Goal: Complete application form

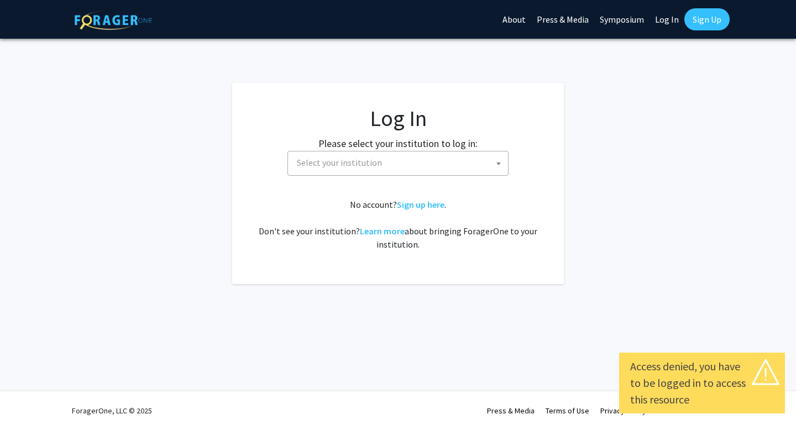
select select
click at [332, 156] on span "Select your institution" at bounding box center [401, 163] width 216 height 23
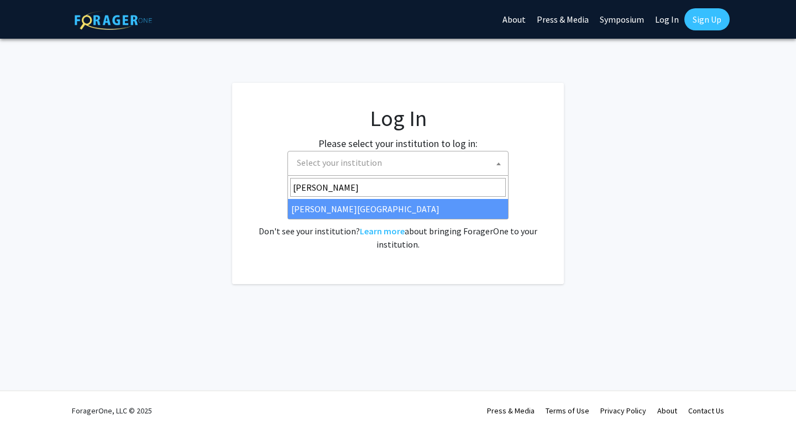
type input "[PERSON_NAME]"
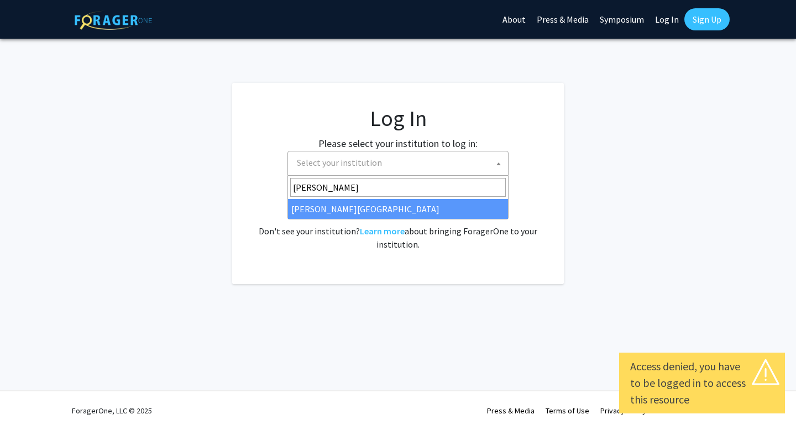
select select "24"
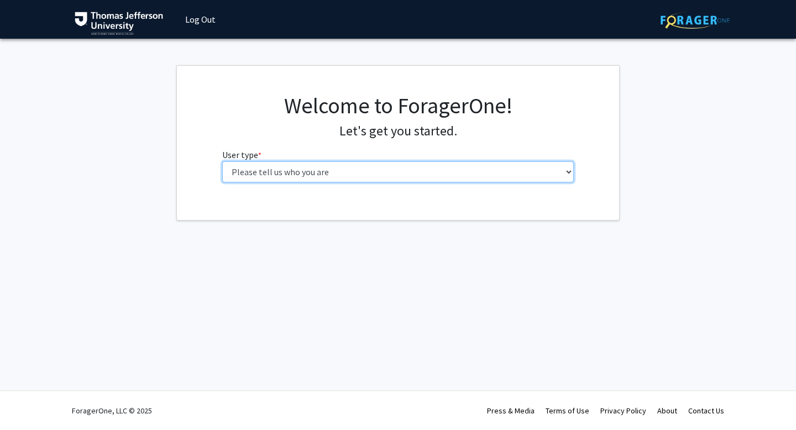
click at [488, 180] on select "Please tell us who you are Undergraduate Student Master's Student Doctoral Cand…" at bounding box center [398, 171] width 352 height 21
select select "3: doc"
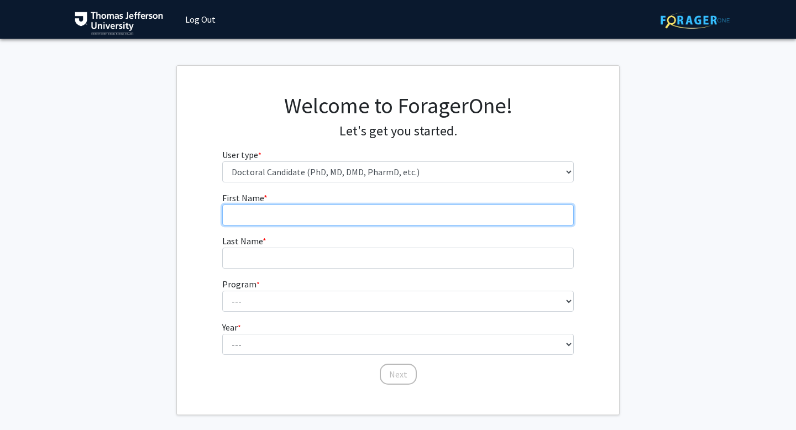
click at [426, 216] on input "First Name * required" at bounding box center [398, 215] width 352 height 21
type input "[PERSON_NAME]"
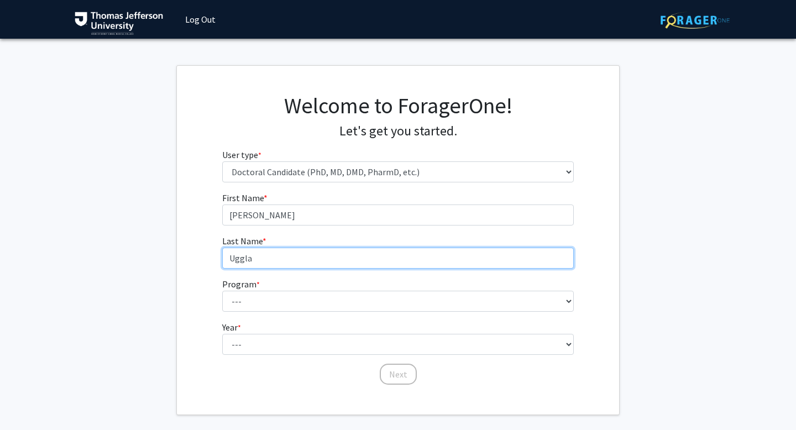
type input "Uggla"
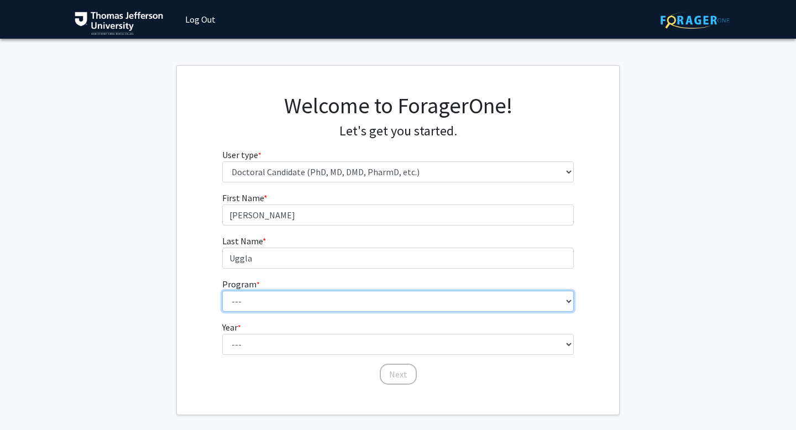
click at [321, 304] on select "--- Accelerated 3+3 BS in Health Sciences/Doctor of [MEDICAL_DATA] Accelerated …" at bounding box center [398, 301] width 352 height 21
select select "35: 815"
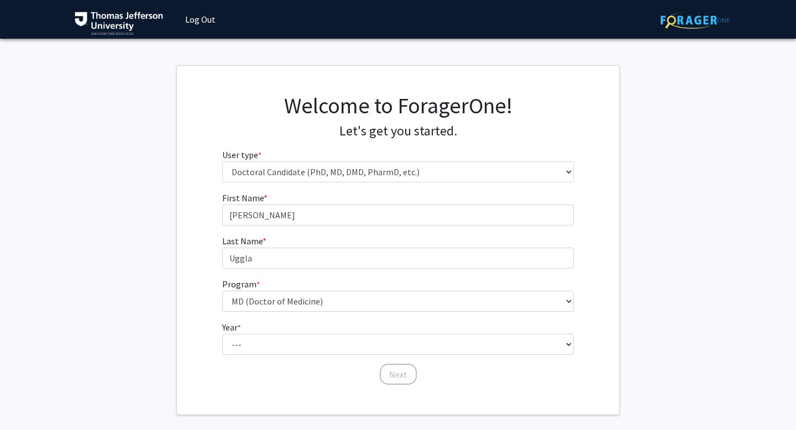
click at [302, 332] on fg-select "Year * required --- First Year Second Year Third Year Fourth Year Fifth Year Si…" at bounding box center [398, 338] width 352 height 34
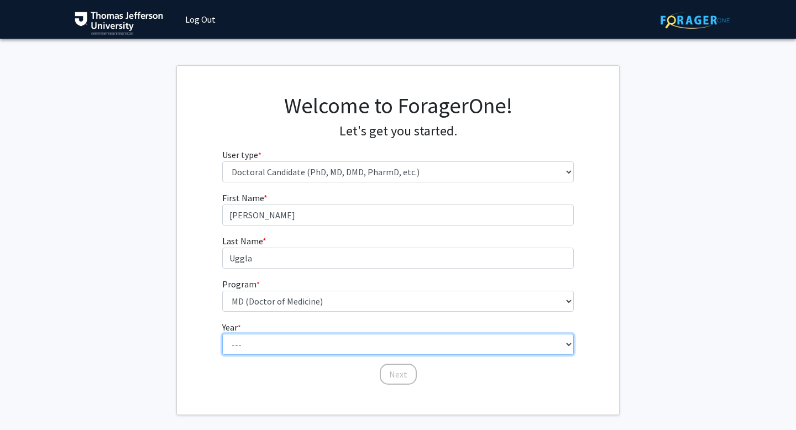
click at [293, 338] on select "--- First Year Second Year Third Year Fourth Year Fifth Year Sixth Year Seventh…" at bounding box center [398, 344] width 352 height 21
select select "1: first_year"
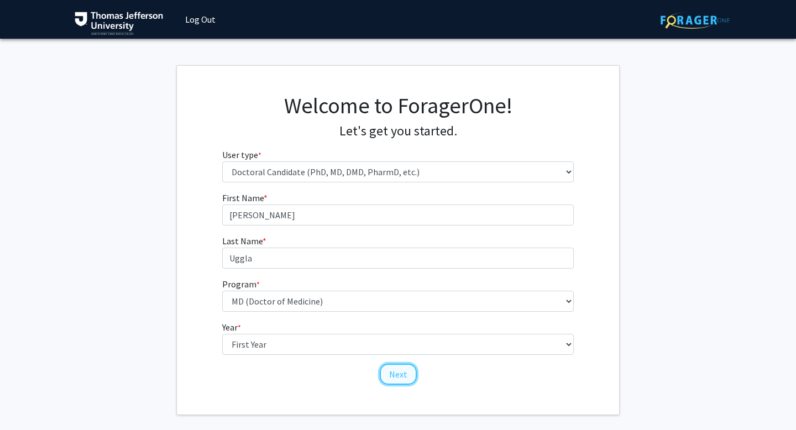
click at [404, 374] on button "Next" at bounding box center [398, 374] width 37 height 21
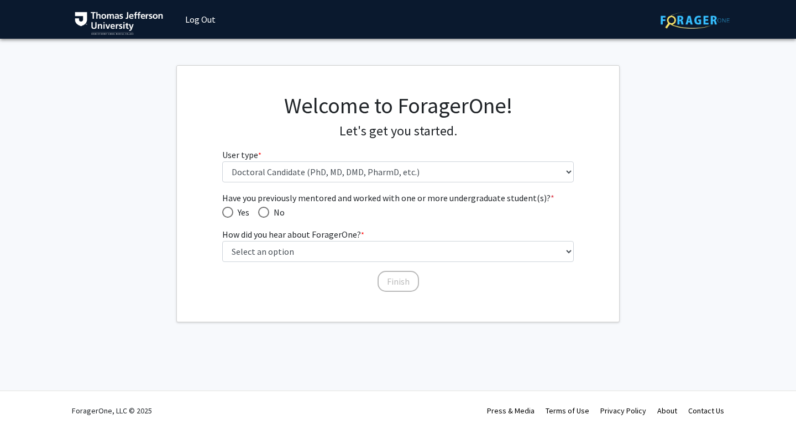
click at [266, 212] on span "Have you previously mentored and worked with one or more undergraduate student(…" at bounding box center [263, 212] width 11 height 11
click at [266, 212] on input "No" at bounding box center [263, 212] width 11 height 11
radio input "true"
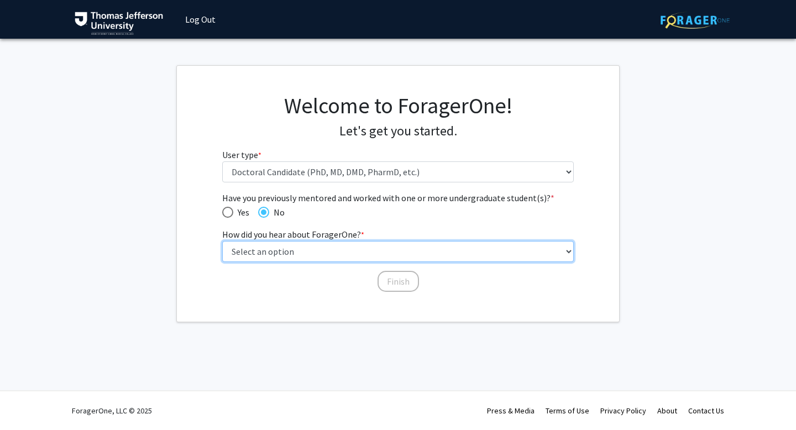
click at [310, 255] on select "Select an option Peer/student recommendation Faculty/staff recommendation Unive…" at bounding box center [398, 251] width 352 height 21
select select "2: faculty_recommendation"
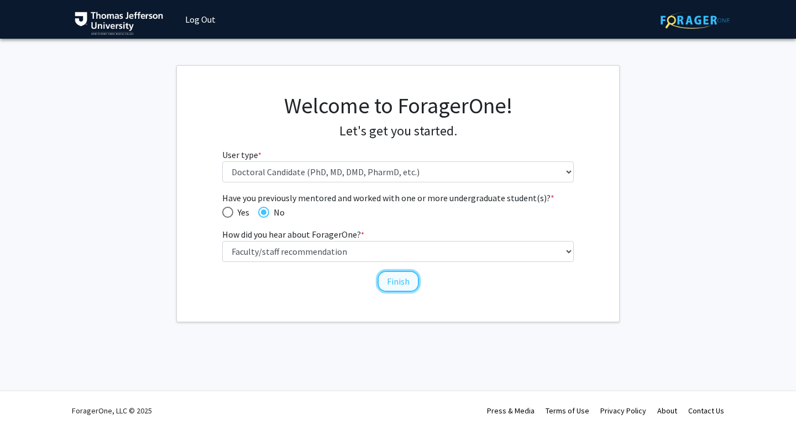
click at [404, 272] on button "Finish" at bounding box center [398, 281] width 41 height 21
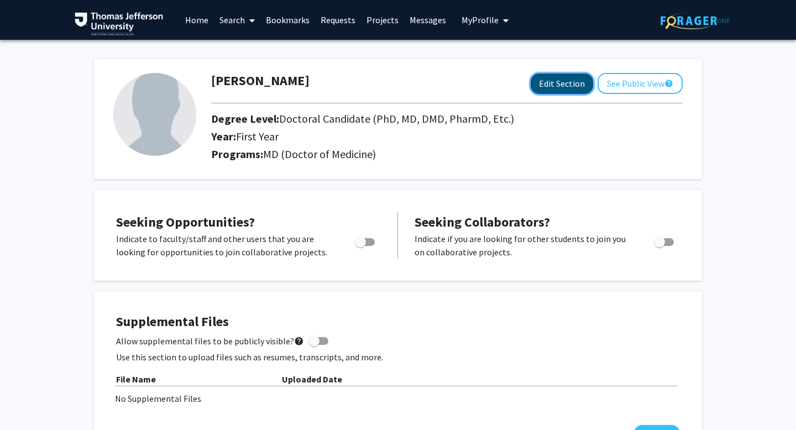
click at [559, 87] on button "Edit Section" at bounding box center [562, 84] width 62 height 20
select select "first_year"
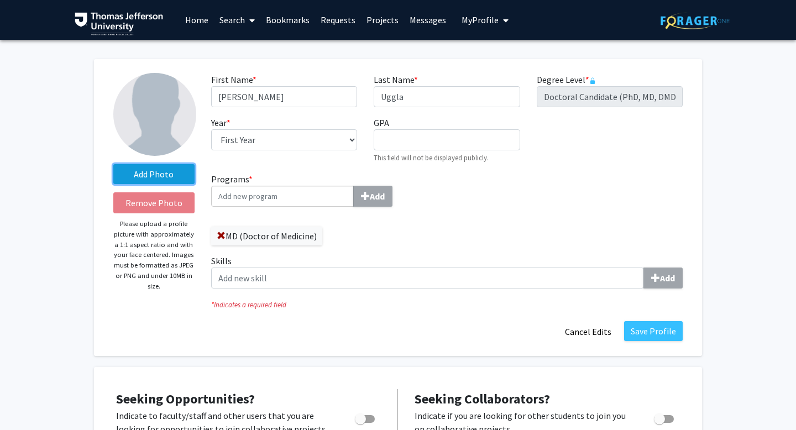
click at [165, 169] on label "Add Photo" at bounding box center [153, 174] width 81 height 20
click at [0, 0] on input "Add Photo" at bounding box center [0, 0] width 0 height 0
click at [302, 200] on input "Programs * Add" at bounding box center [282, 196] width 143 height 21
